Goal: Book appointment/travel/reservation

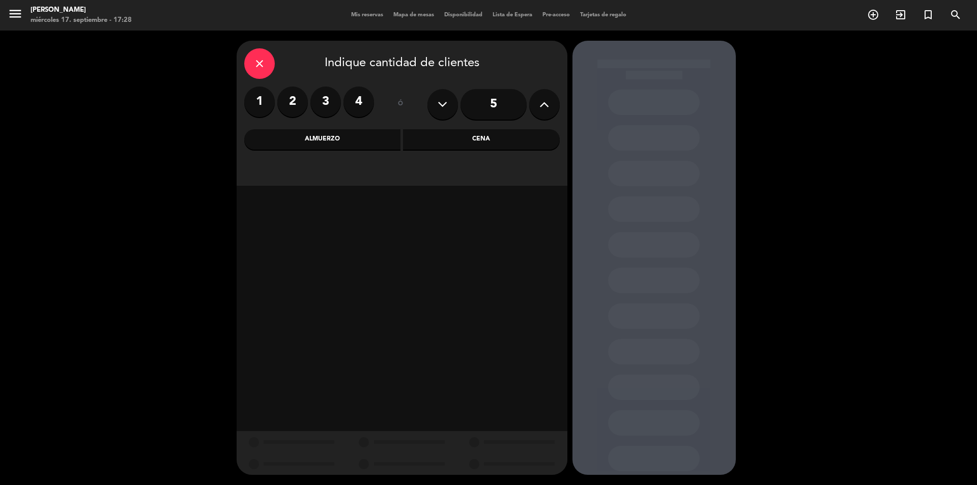
click at [262, 58] on icon "close" at bounding box center [260, 64] width 12 height 12
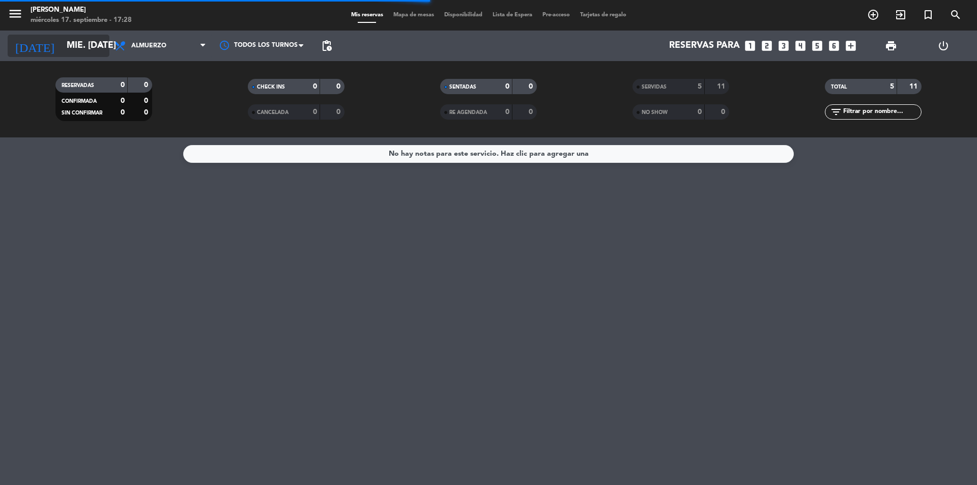
click at [100, 40] on icon "arrow_drop_down" at bounding box center [101, 46] width 12 height 12
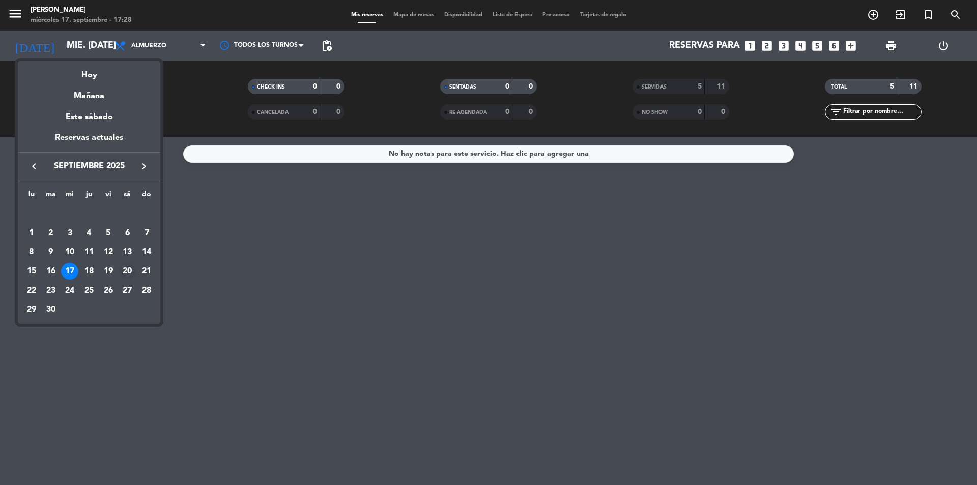
click at [126, 265] on div "20" at bounding box center [127, 271] width 17 height 17
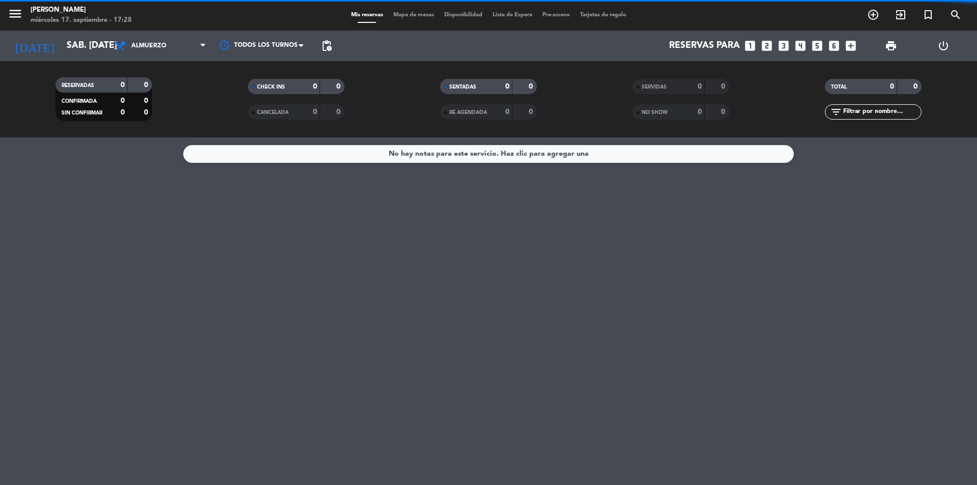
click at [179, 48] on span "Almuerzo" at bounding box center [160, 46] width 102 height 22
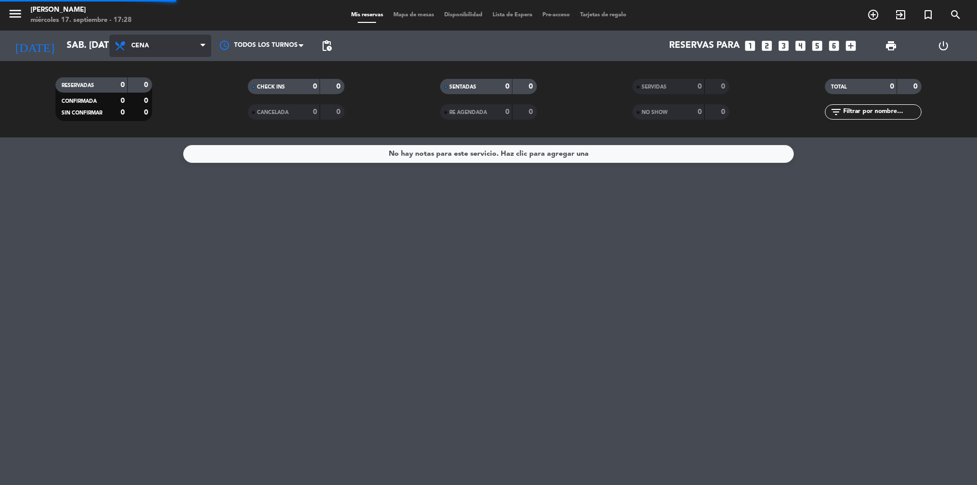
click at [161, 115] on div "menu [PERSON_NAME] 17. septiembre - 17:28 Mis reservas Mapa de mesas Disponibil…" at bounding box center [488, 68] width 977 height 137
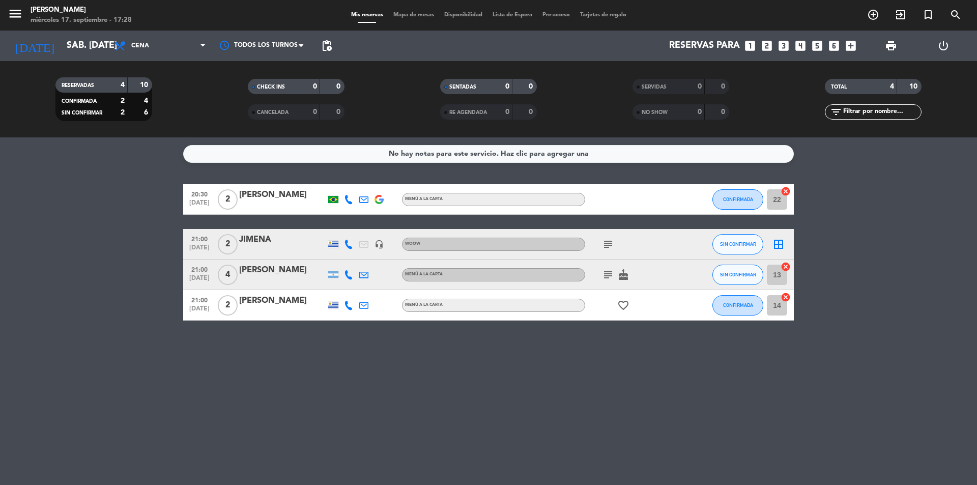
click at [610, 243] on icon "subject" at bounding box center [608, 244] width 12 height 12
click at [105, 43] on icon "arrow_drop_down" at bounding box center [101, 46] width 12 height 12
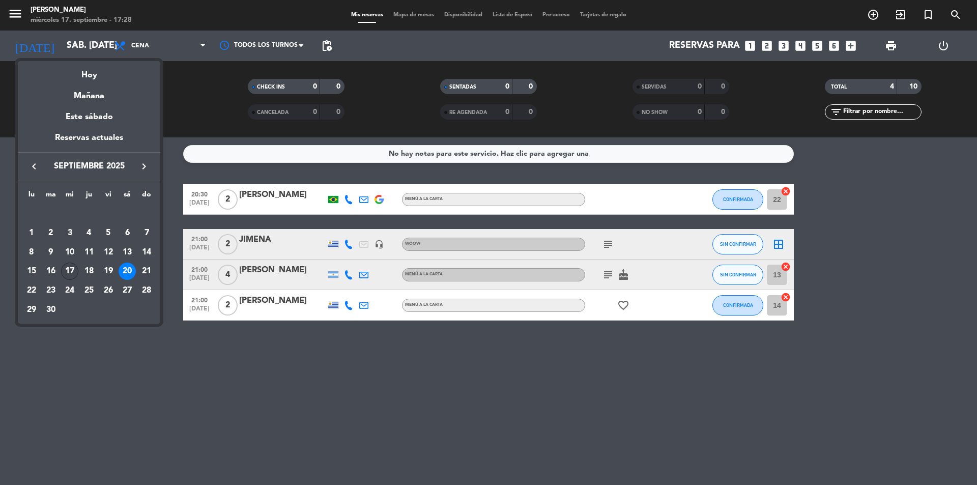
click at [74, 267] on div "17" at bounding box center [69, 271] width 17 height 17
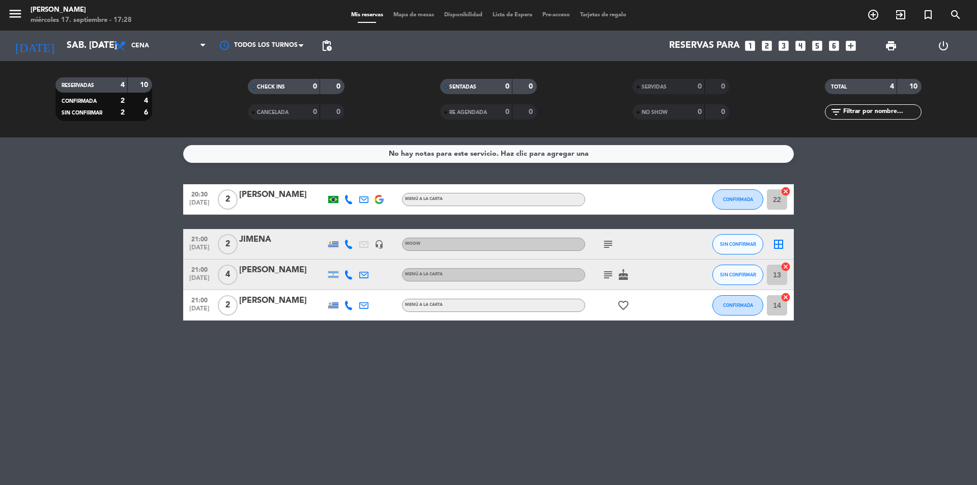
type input "mié. [DATE]"
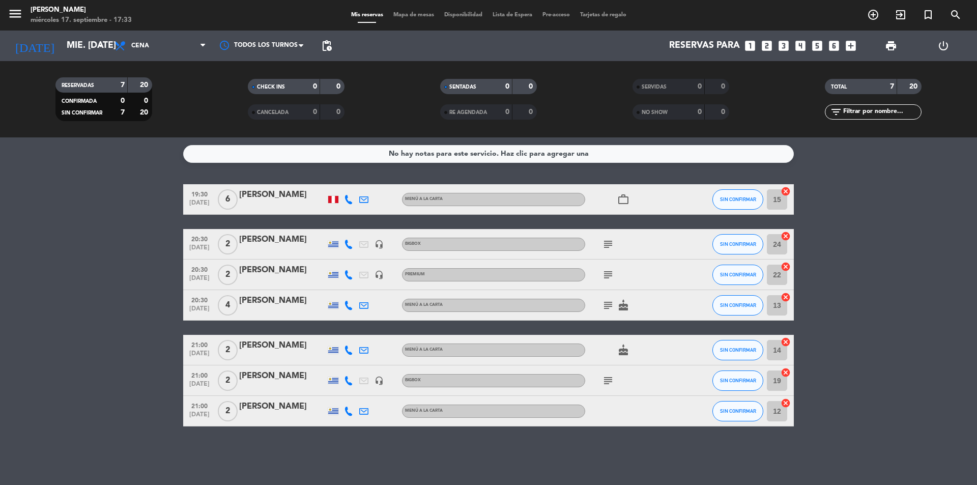
click at [786, 43] on icon "looks_3" at bounding box center [783, 45] width 13 height 13
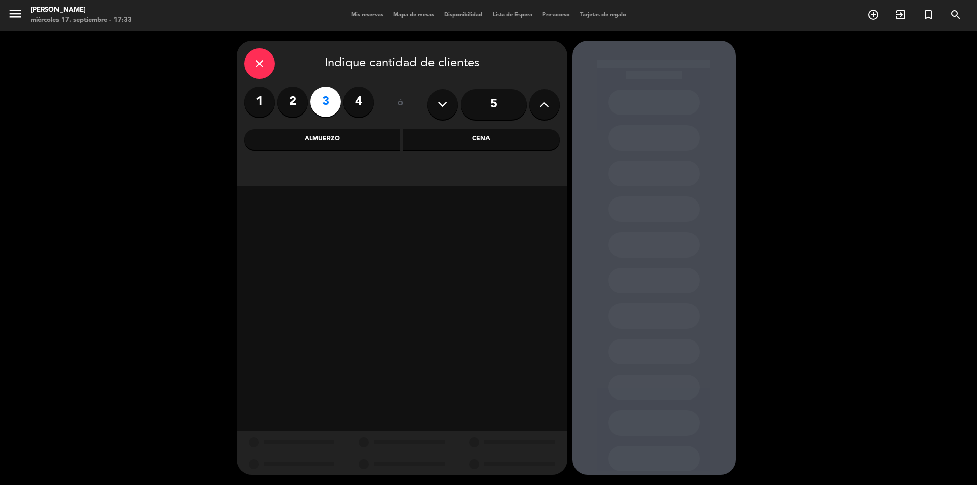
click at [483, 140] on div "Cena" at bounding box center [481, 139] width 157 height 20
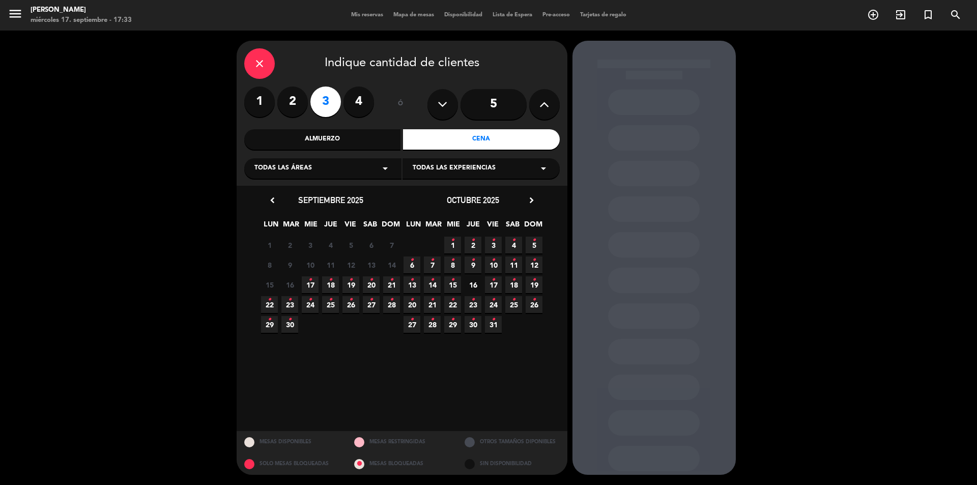
click at [309, 285] on icon "•" at bounding box center [311, 280] width 4 height 16
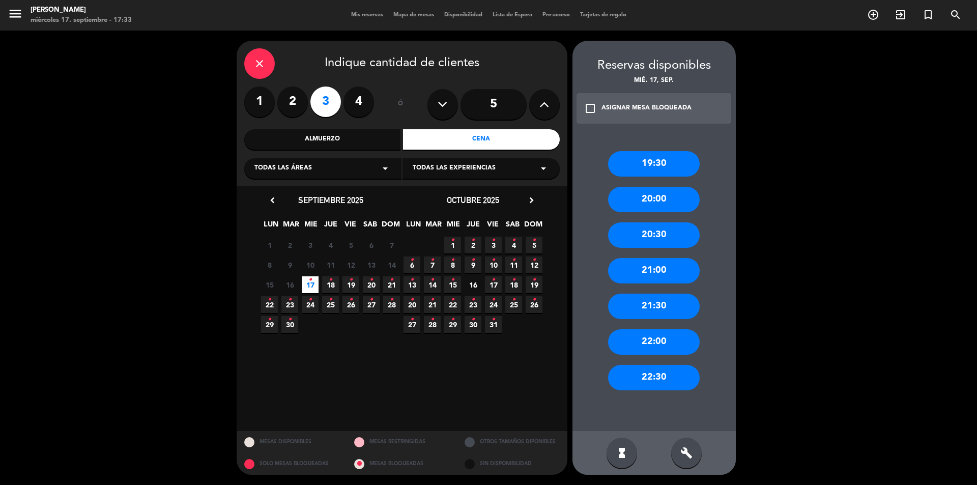
click at [662, 244] on div "20:30" at bounding box center [654, 234] width 92 height 25
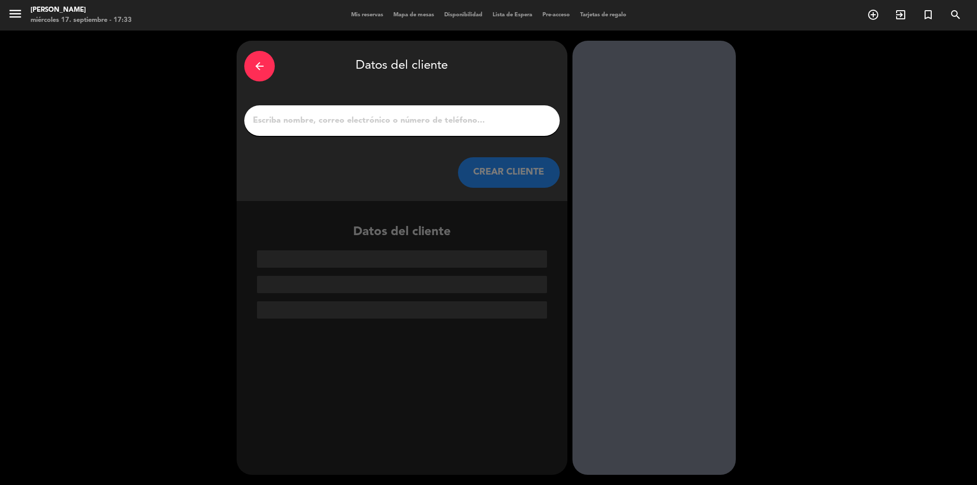
click at [395, 128] on input "1" at bounding box center [402, 121] width 300 height 14
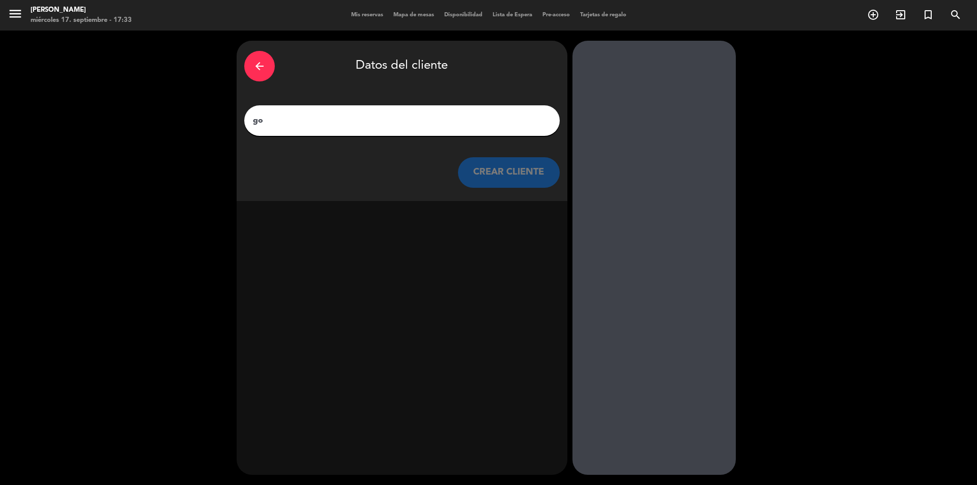
type input "g"
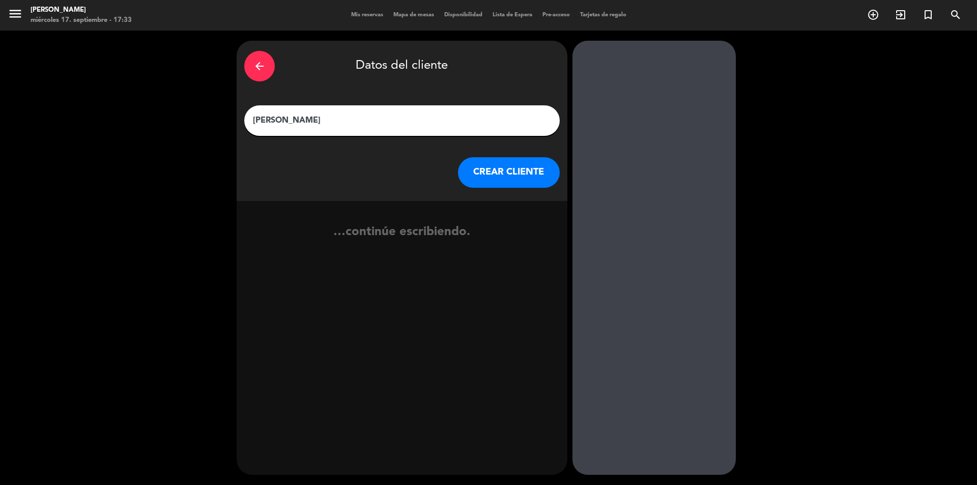
type input "[PERSON_NAME]"
click at [533, 169] on button "CREAR CLIENTE" at bounding box center [509, 172] width 102 height 31
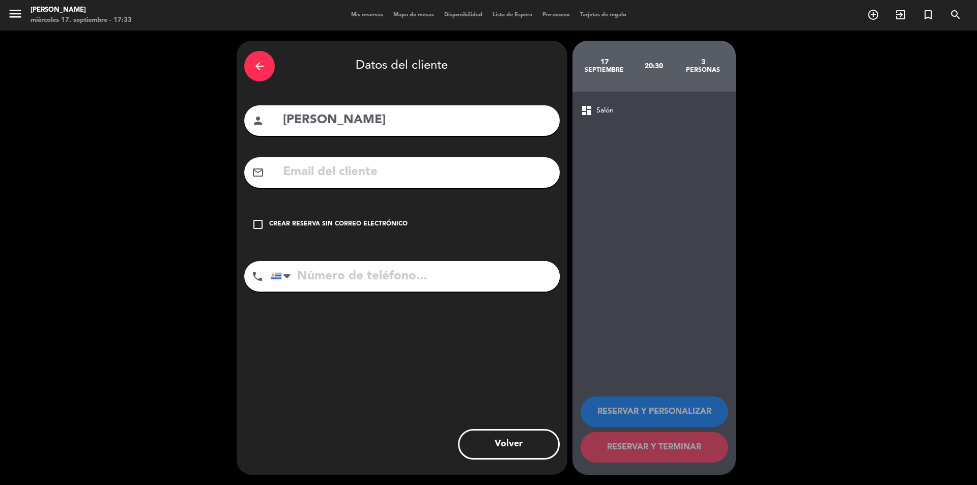
click at [261, 224] on icon "check_box_outline_blank" at bounding box center [258, 224] width 12 height 12
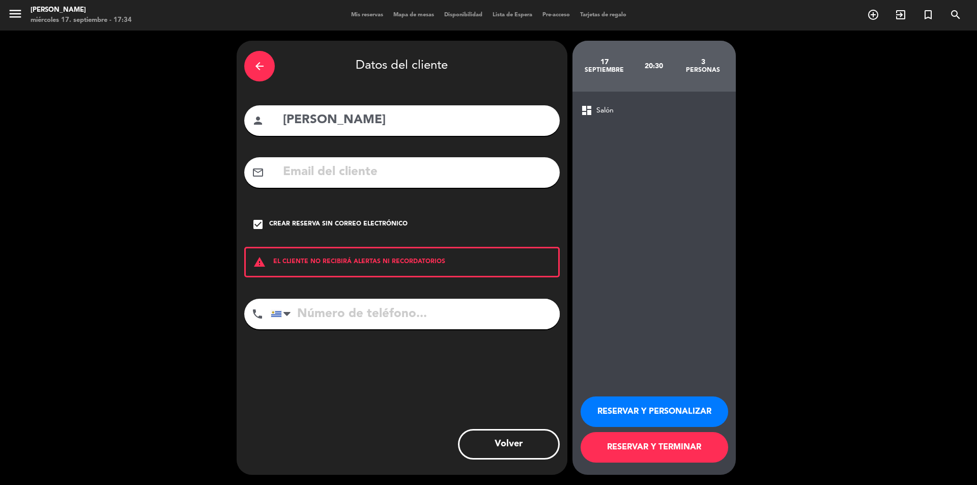
click at [337, 316] on input "tel" at bounding box center [415, 314] width 289 height 31
type input "099692452"
click at [701, 405] on button "RESERVAR Y PERSONALIZAR" at bounding box center [655, 412] width 148 height 31
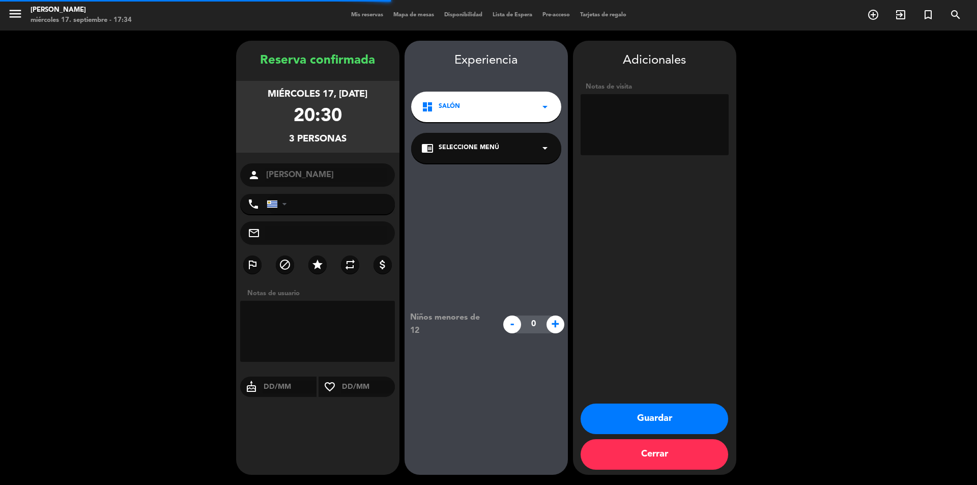
type input "[PHONE_NUMBER]"
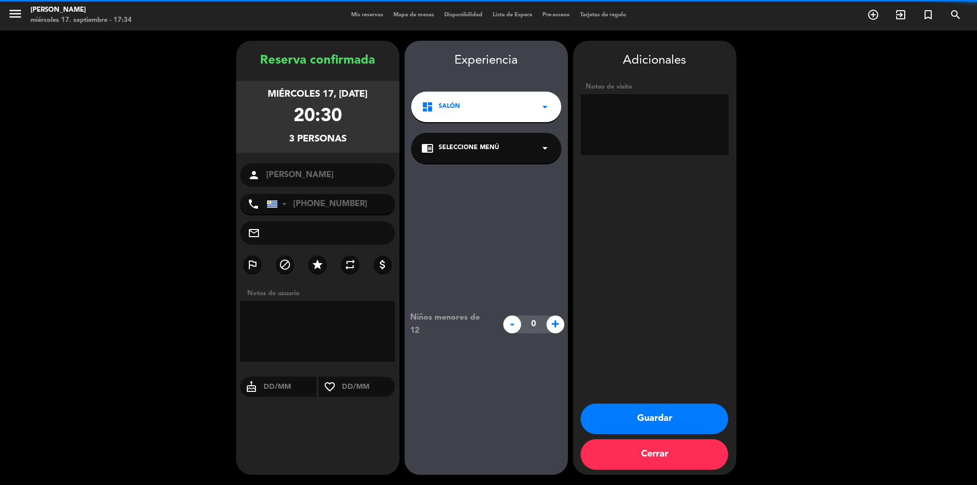
click at [544, 143] on icon "arrow_drop_down" at bounding box center [545, 148] width 12 height 12
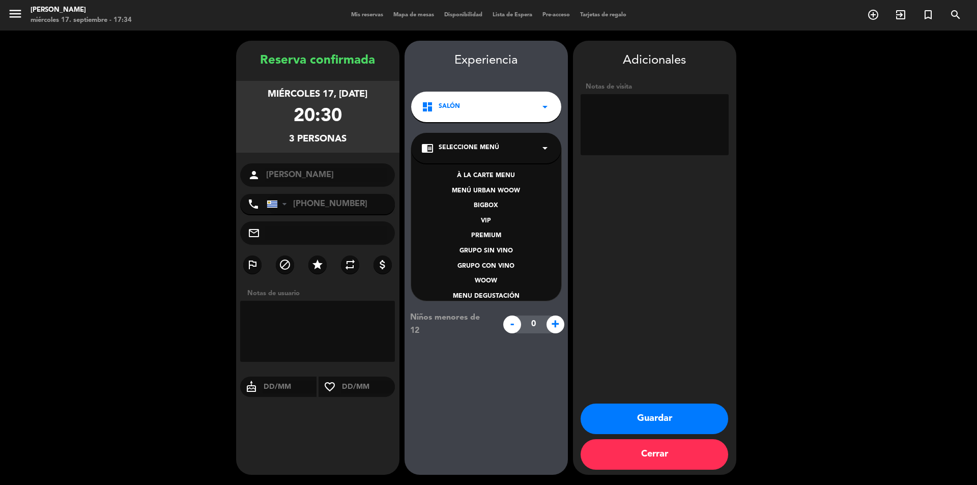
click at [521, 175] on div "À LA CARTE MENU" at bounding box center [487, 176] width 130 height 10
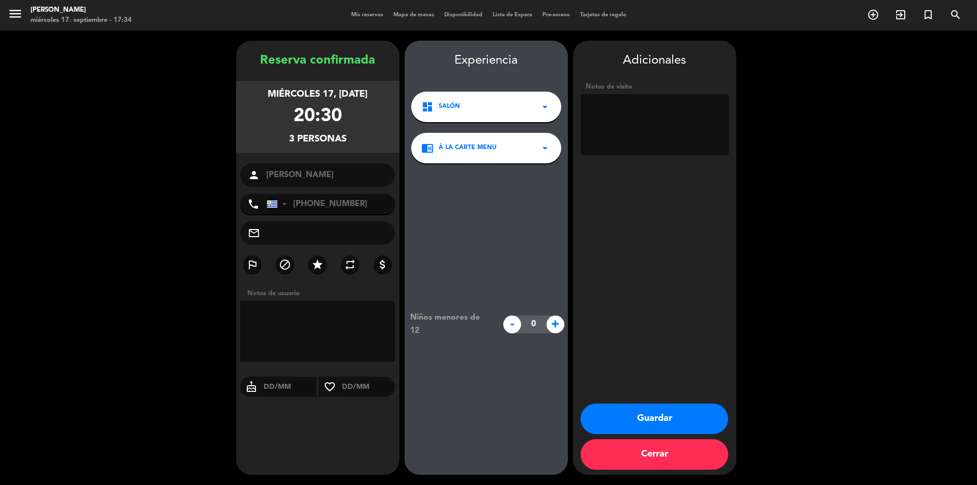
click at [638, 110] on textarea at bounding box center [655, 124] width 148 height 61
type textarea "T"
type textarea "TAL VEZ LLEGUEN UN POCO MAS TARDE"
click at [644, 422] on button "Guardar" at bounding box center [655, 419] width 148 height 31
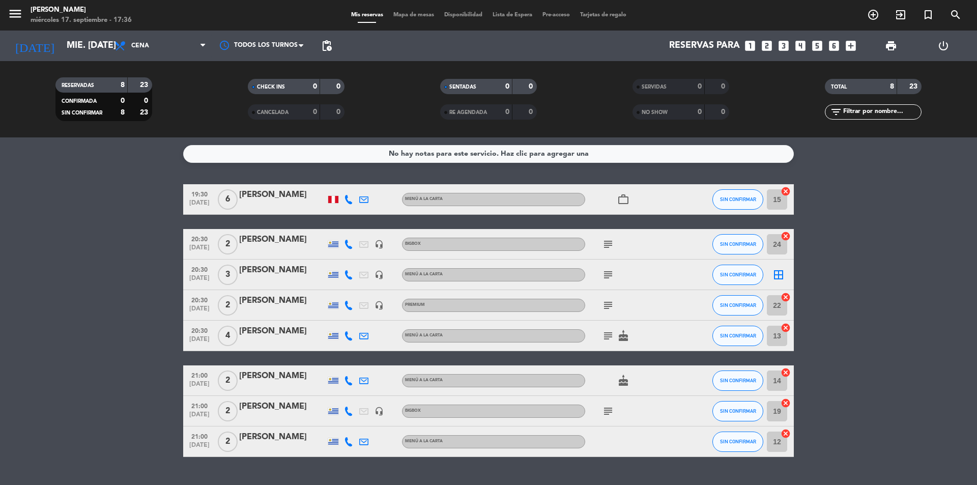
click at [605, 277] on icon "subject" at bounding box center [608, 275] width 12 height 12
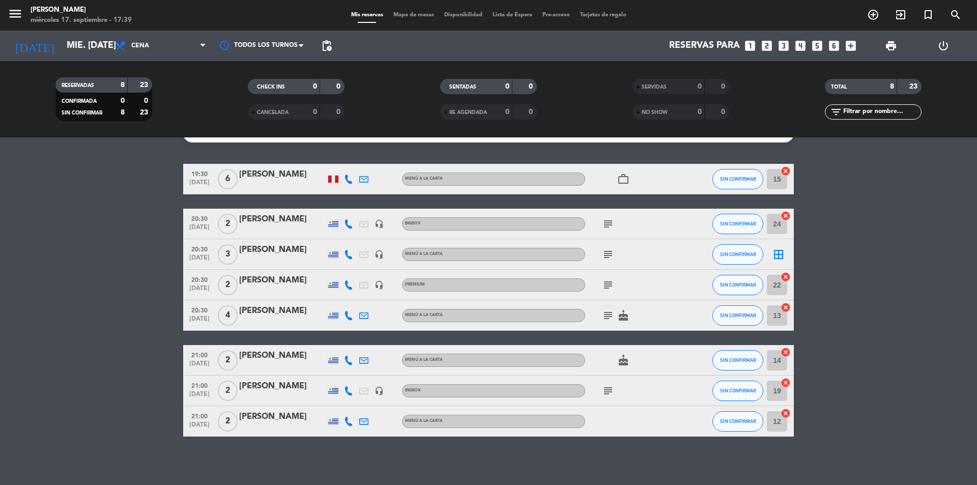
scroll to position [23, 0]
